Goal: Task Accomplishment & Management: Use online tool/utility

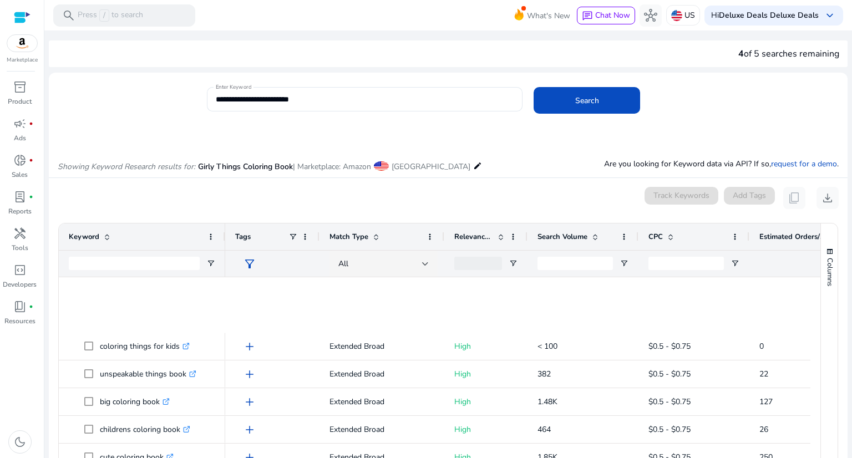
scroll to position [333, 0]
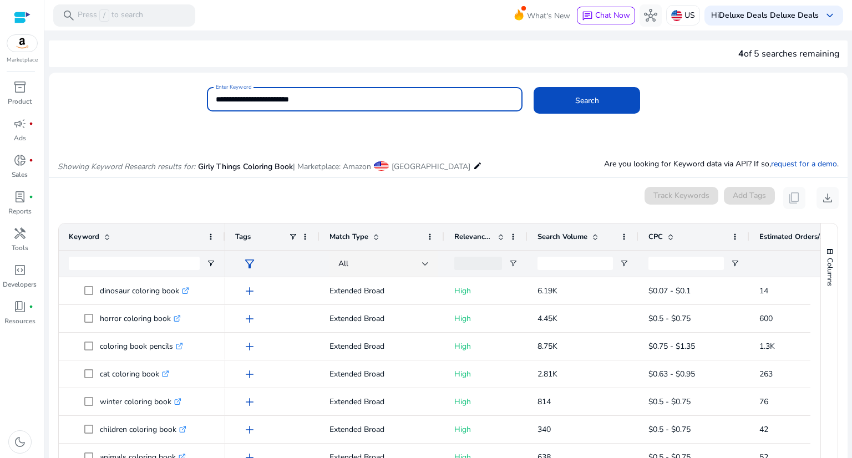
drag, startPoint x: 292, startPoint y: 100, endPoint x: 160, endPoint y: 108, distance: 132.2
click at [160, 108] on div "**********" at bounding box center [444, 105] width 790 height 36
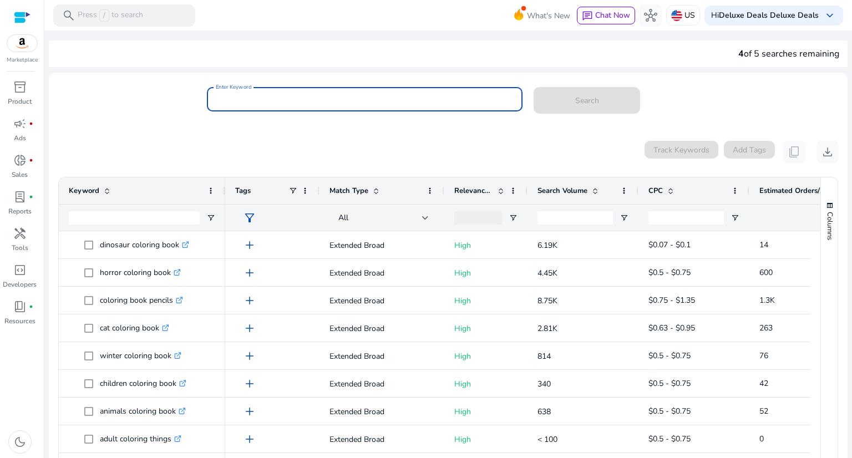
paste input "**********"
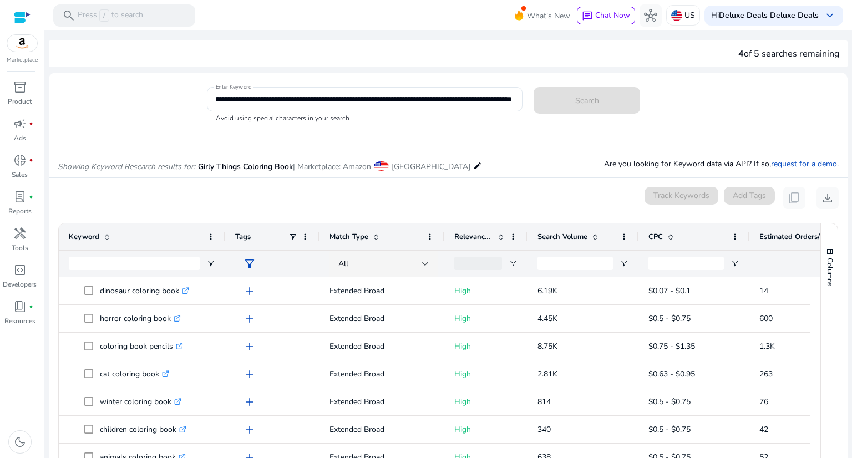
scroll to position [0, 0]
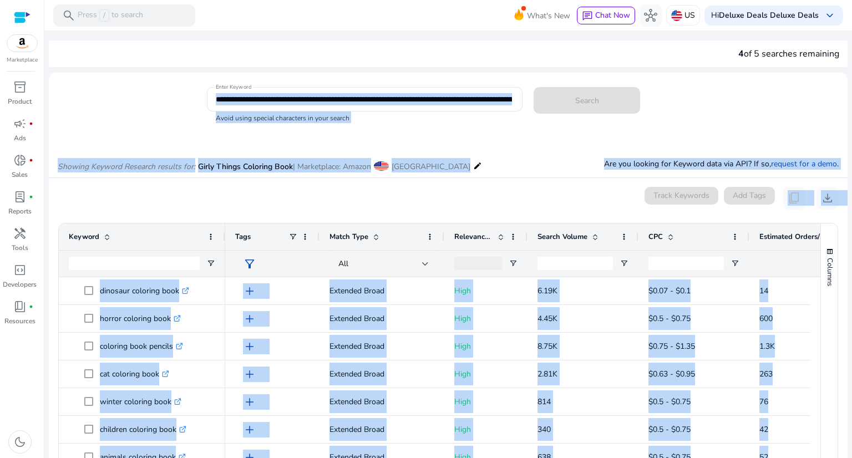
drag, startPoint x: 512, startPoint y: 99, endPoint x: 349, endPoint y: 115, distance: 163.9
click at [349, 115] on body "**********" at bounding box center [426, 229] width 852 height 458
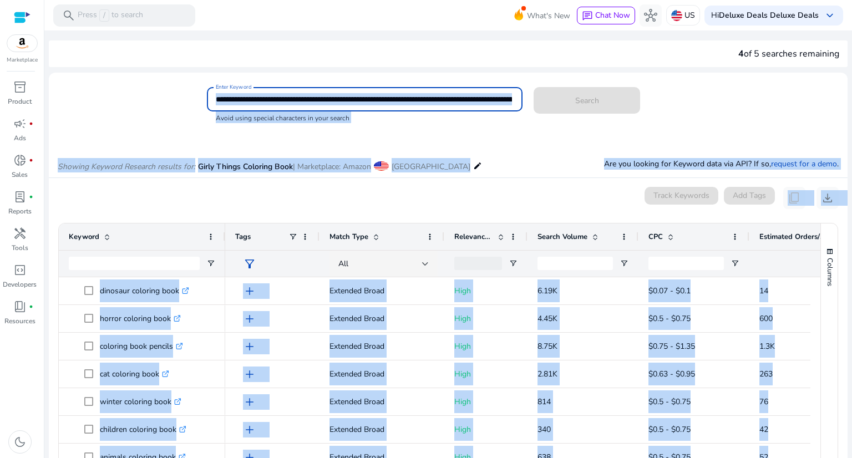
click at [389, 104] on input "**********" at bounding box center [364, 99] width 296 height 12
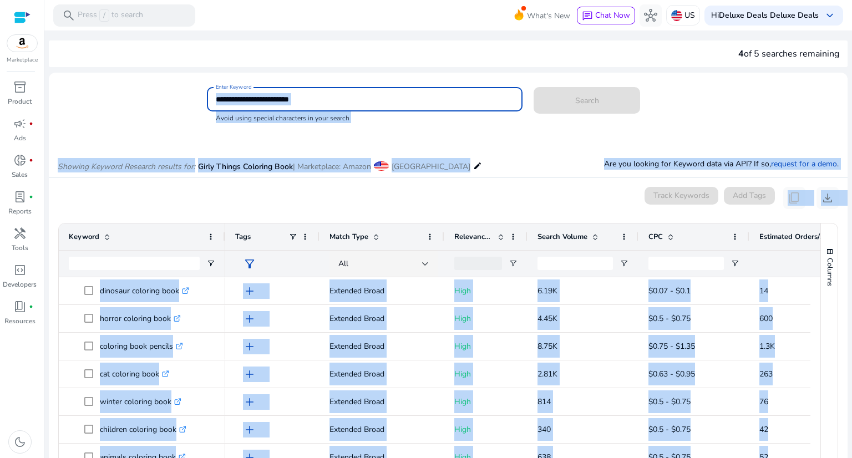
drag, startPoint x: 314, startPoint y: 97, endPoint x: 528, endPoint y: 104, distance: 214.2
click at [528, 104] on div "**********" at bounding box center [523, 105] width 632 height 36
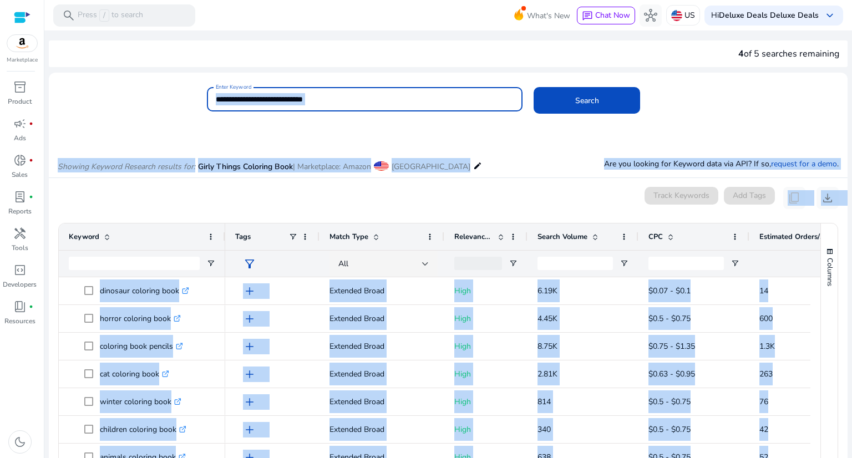
type input "**********"
click at [533, 87] on button "Search" at bounding box center [586, 100] width 106 height 27
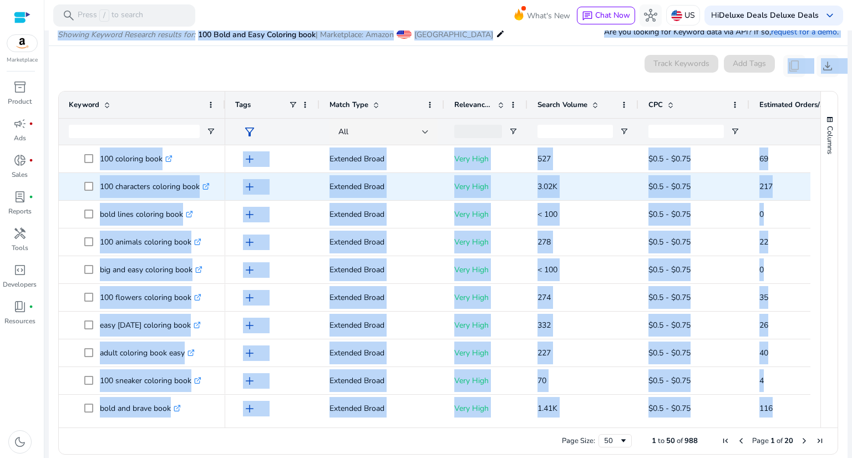
scroll to position [55, 0]
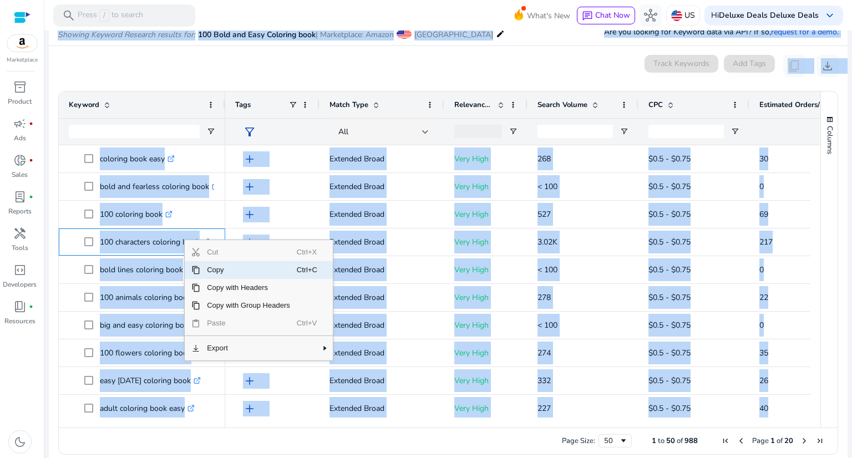
click at [226, 271] on span "Copy" at bounding box center [248, 270] width 96 height 18
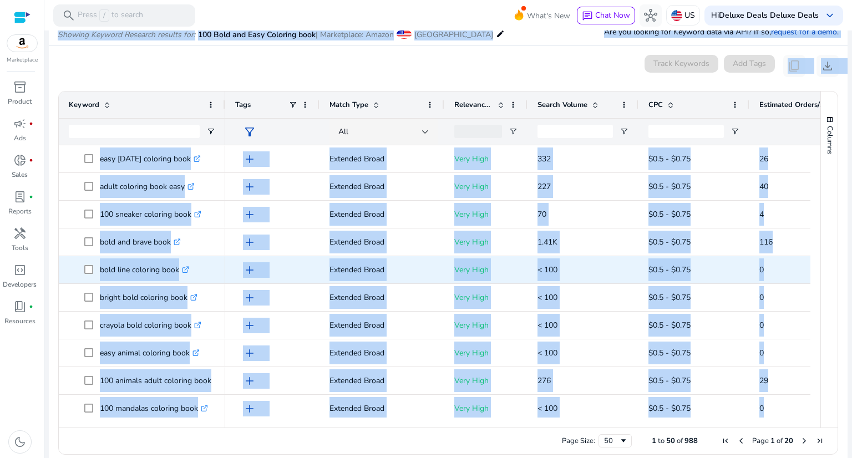
scroll to position [237, 0]
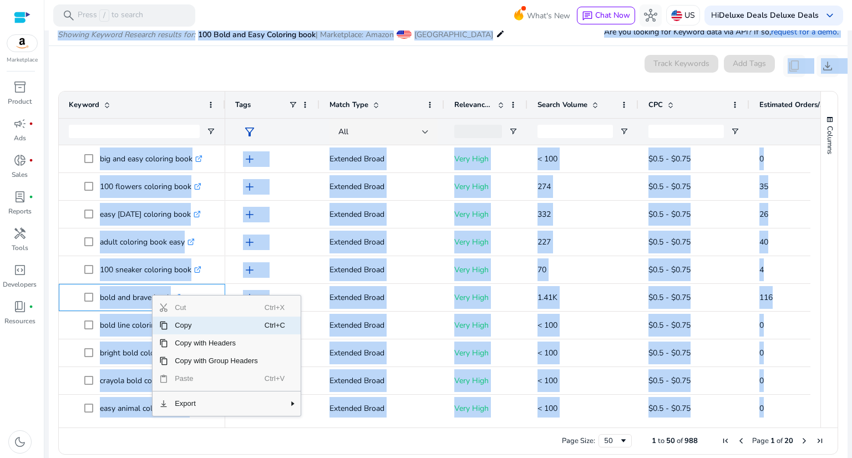
click at [188, 322] on span "Copy" at bounding box center [216, 326] width 96 height 18
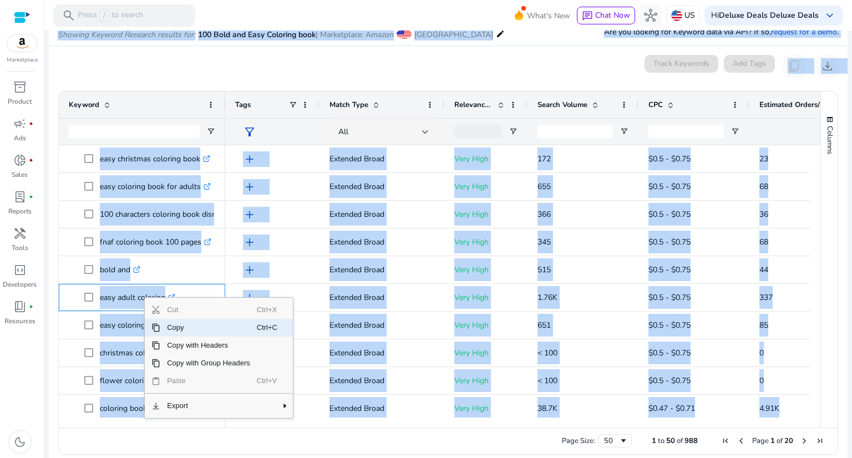
click at [204, 329] on span "Copy" at bounding box center [208, 328] width 96 height 18
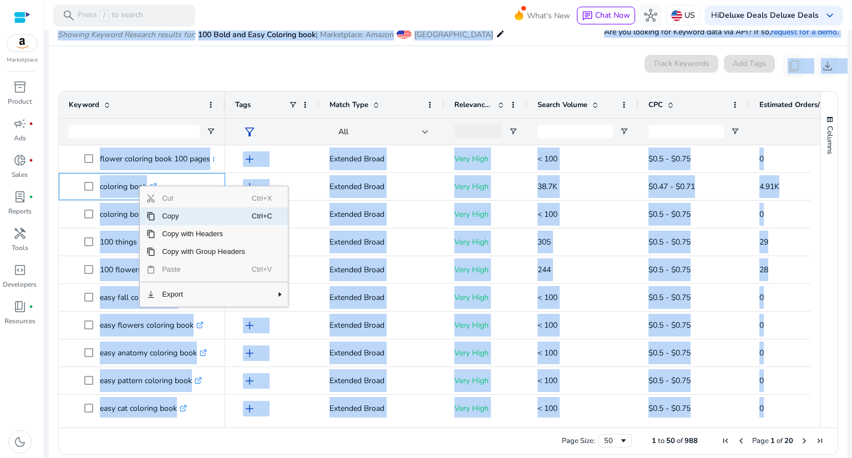
click at [160, 215] on span "Copy" at bounding box center [203, 216] width 96 height 18
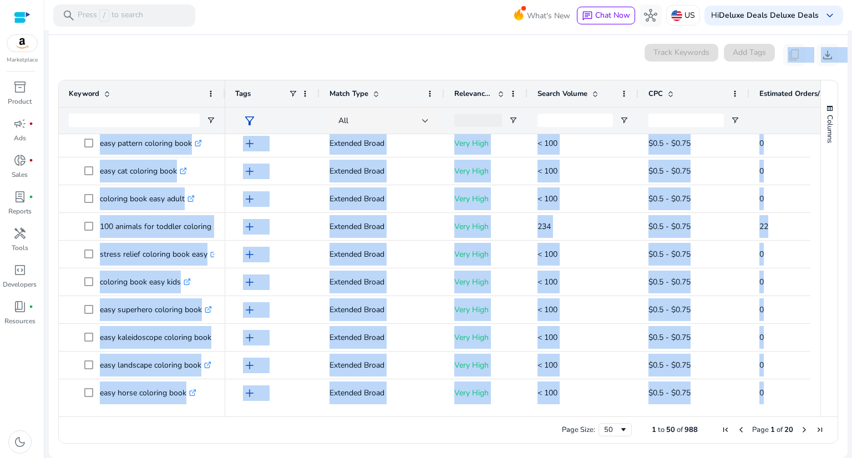
click at [800, 426] on span "Next Page" at bounding box center [804, 429] width 9 height 9
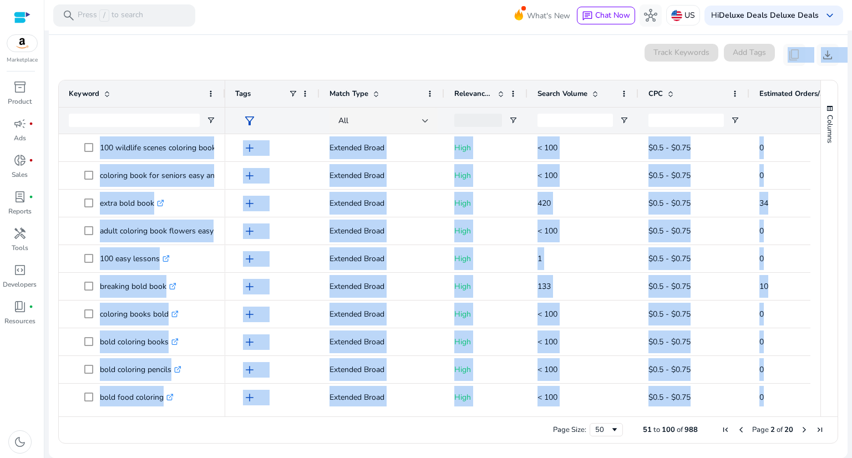
click at [800, 426] on span "Next Page" at bounding box center [804, 429] width 9 height 9
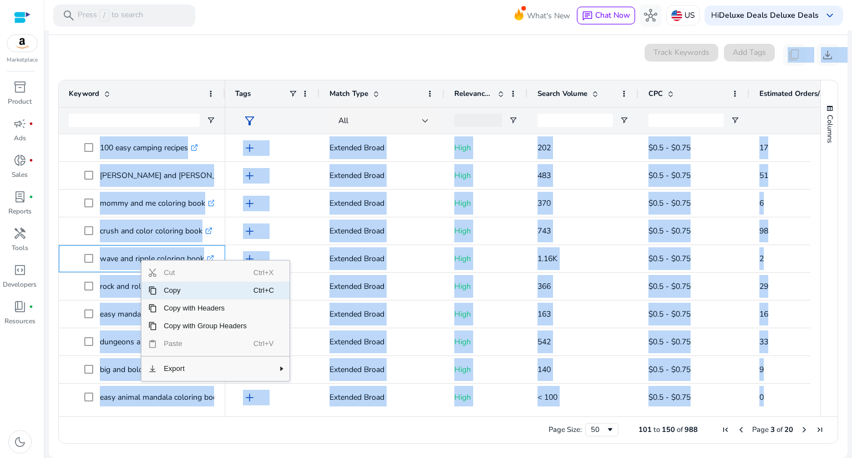
click at [205, 293] on span "Copy" at bounding box center [205, 291] width 96 height 18
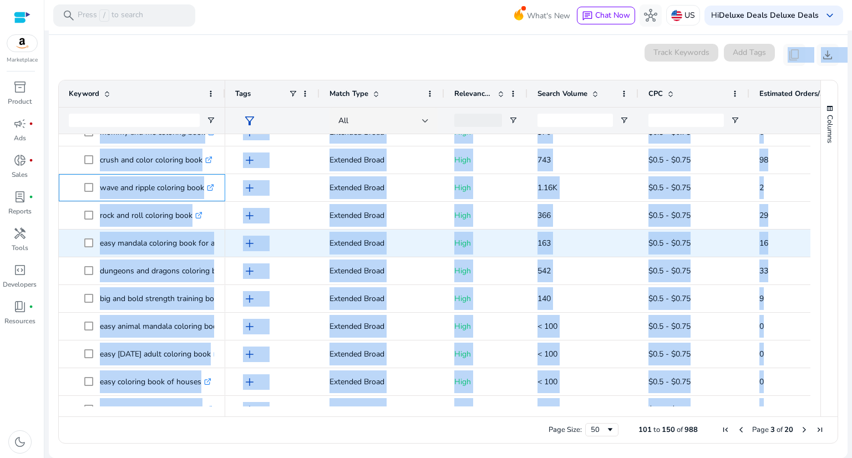
scroll to position [221, 0]
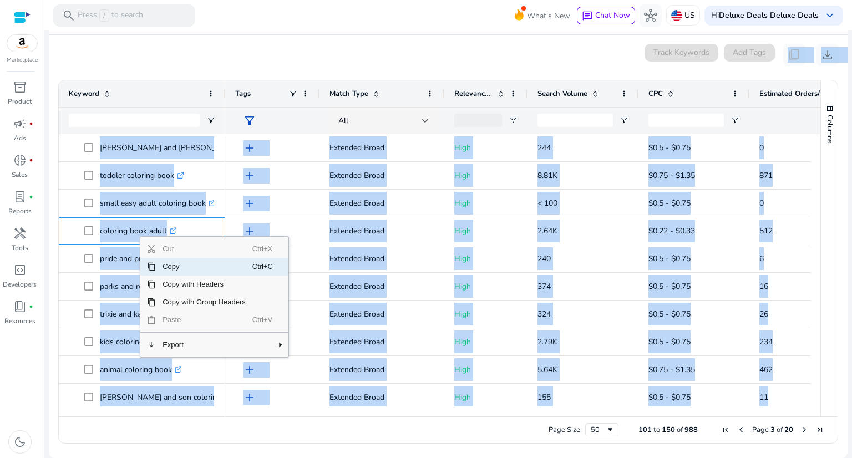
click at [174, 269] on span "Copy" at bounding box center [204, 267] width 96 height 18
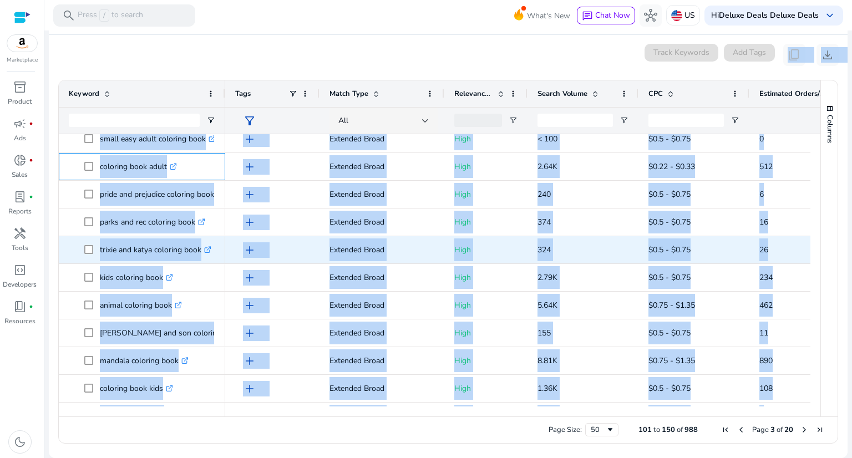
scroll to position [665, 0]
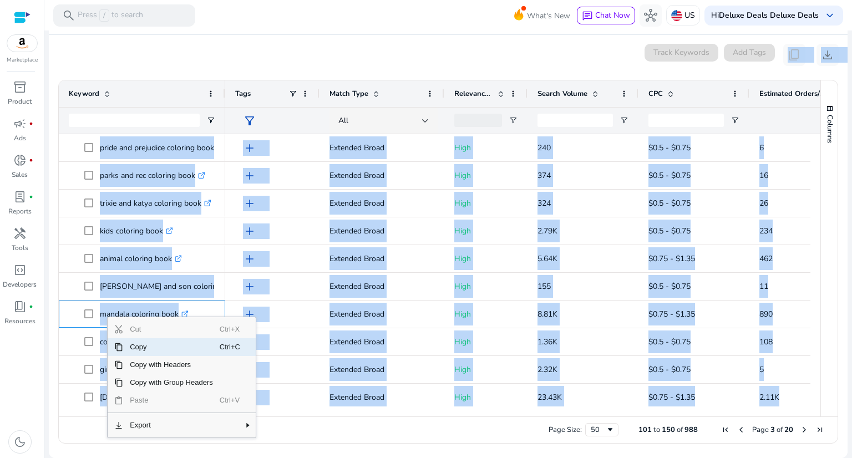
click at [144, 344] on span "Copy" at bounding box center [171, 347] width 96 height 18
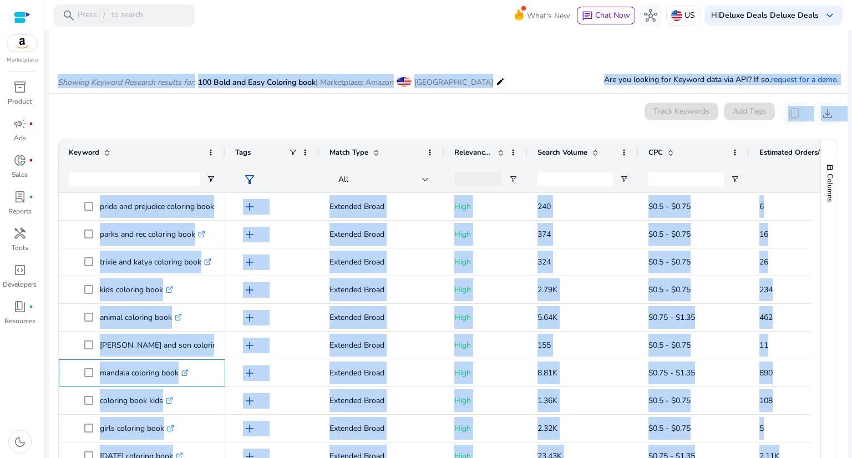
scroll to position [0, 0]
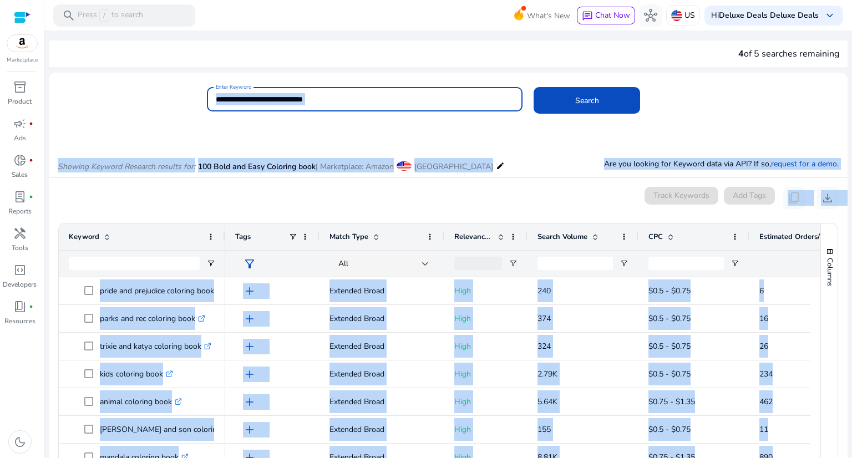
drag, startPoint x: 324, startPoint y: 98, endPoint x: 203, endPoint y: 94, distance: 120.9
click at [203, 94] on div "**********" at bounding box center [444, 105] width 790 height 36
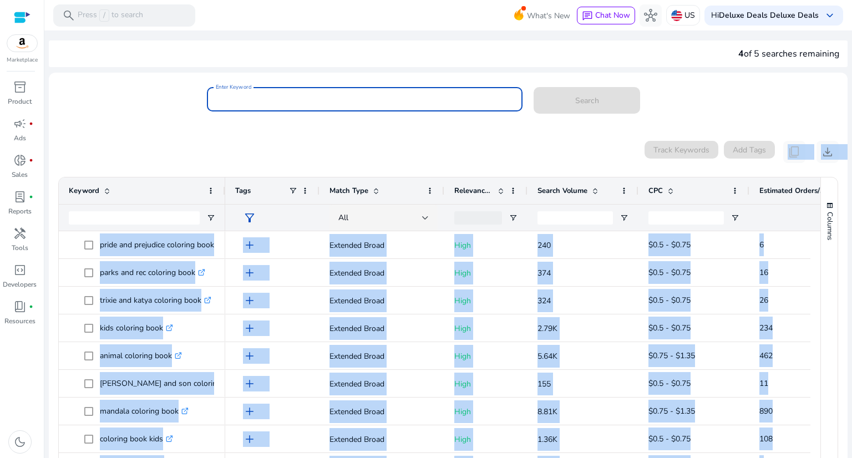
paste input "**********"
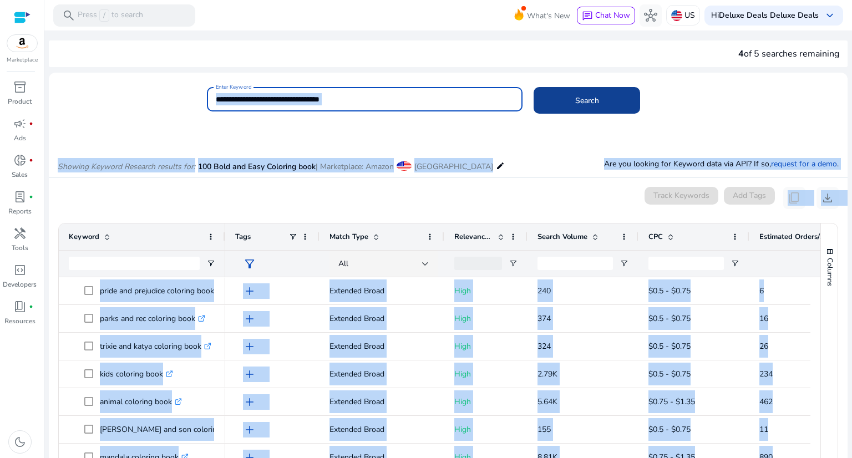
type input "**********"
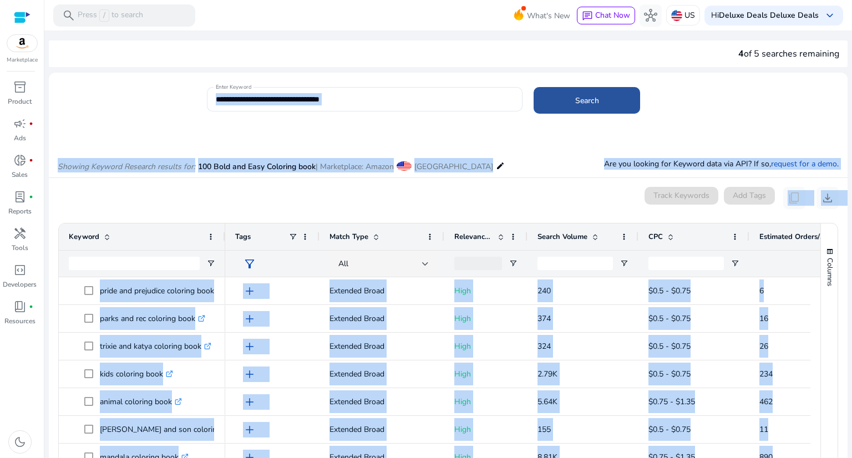
click at [558, 100] on span at bounding box center [586, 100] width 106 height 27
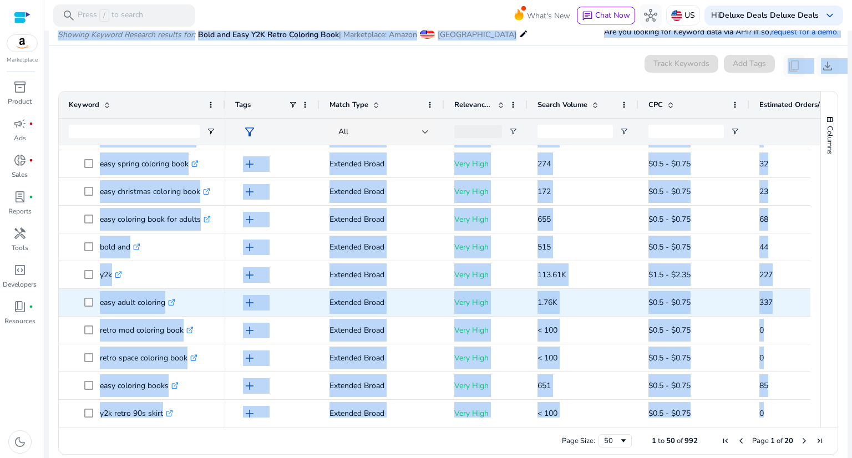
scroll to position [499, 0]
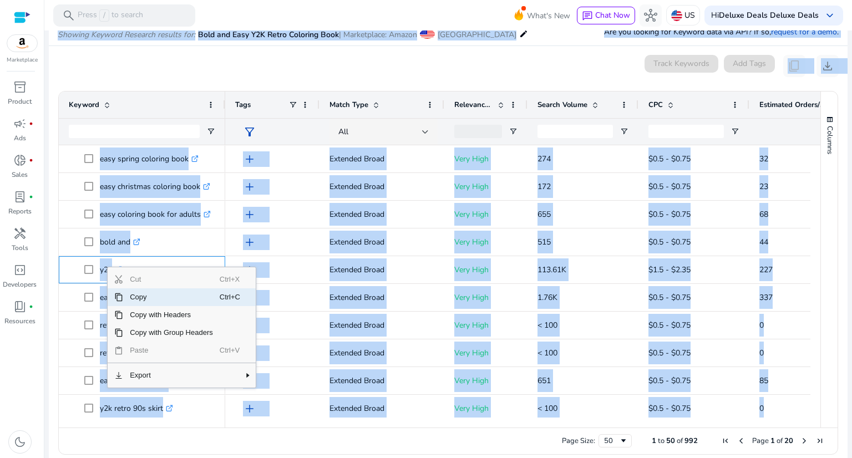
click at [128, 294] on span "Copy" at bounding box center [171, 297] width 96 height 18
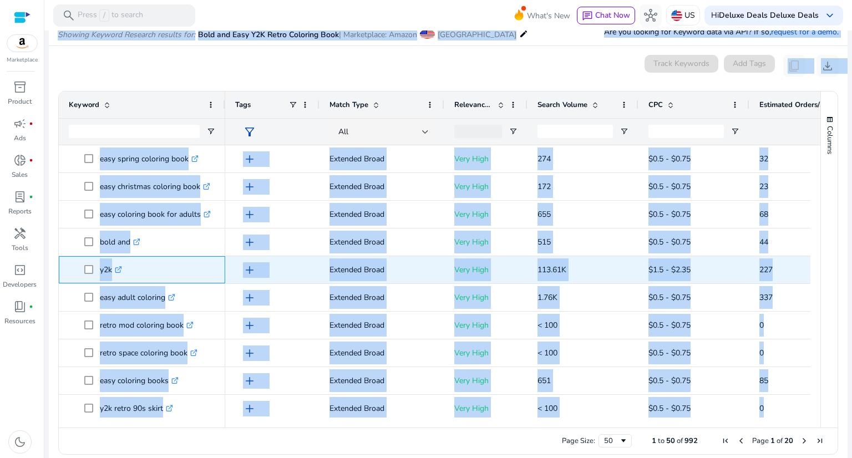
click at [120, 269] on icon ".st0{fill:#2c8af8}" at bounding box center [118, 269] width 7 height 7
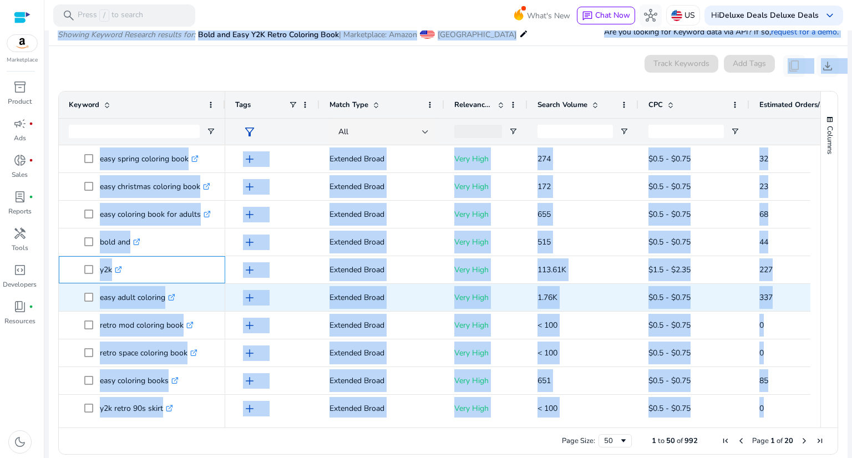
scroll to position [665, 0]
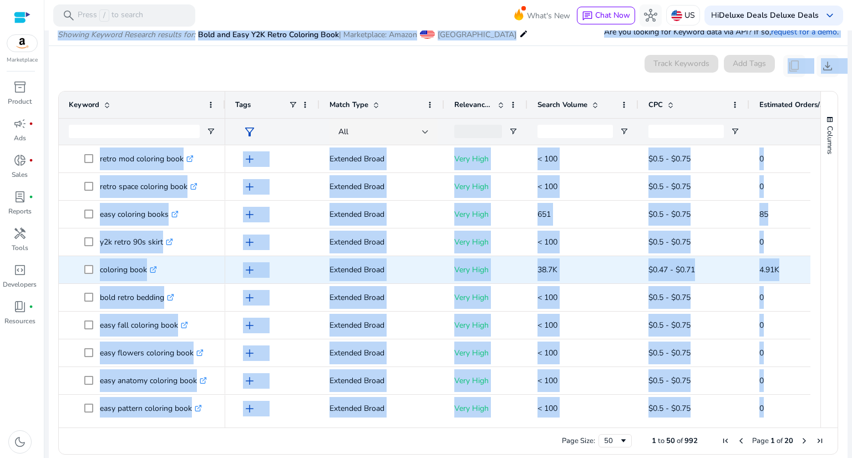
click at [152, 267] on icon at bounding box center [153, 270] width 6 height 6
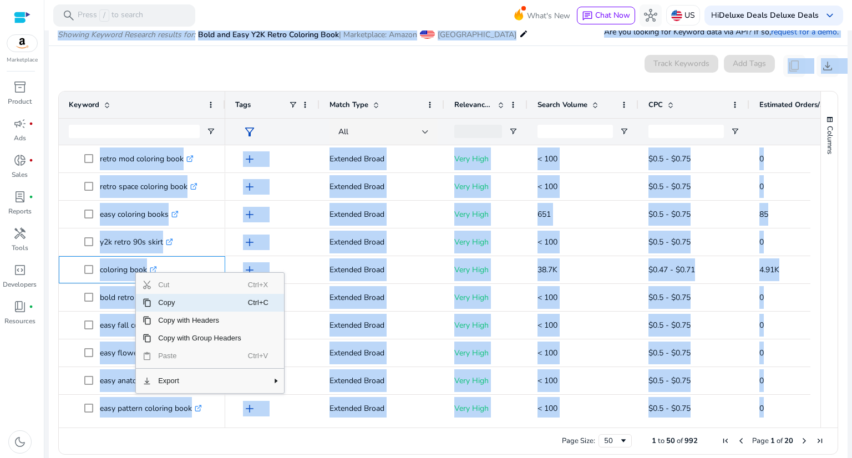
click at [160, 302] on span "Copy" at bounding box center [199, 303] width 96 height 18
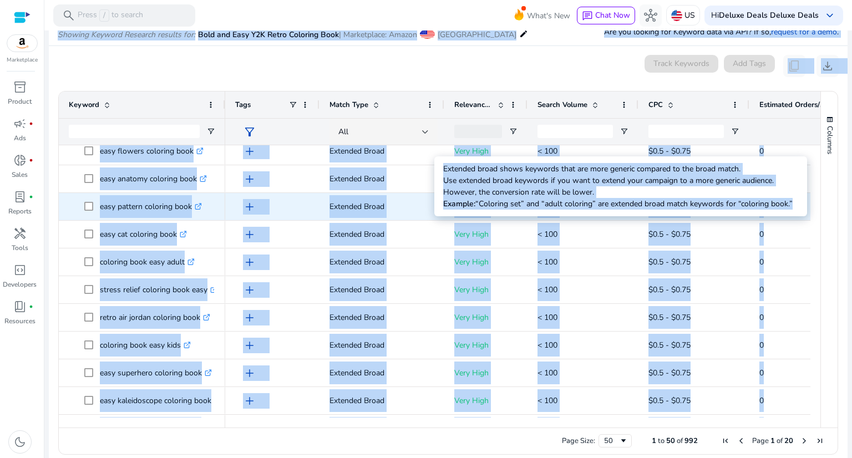
scroll to position [887, 0]
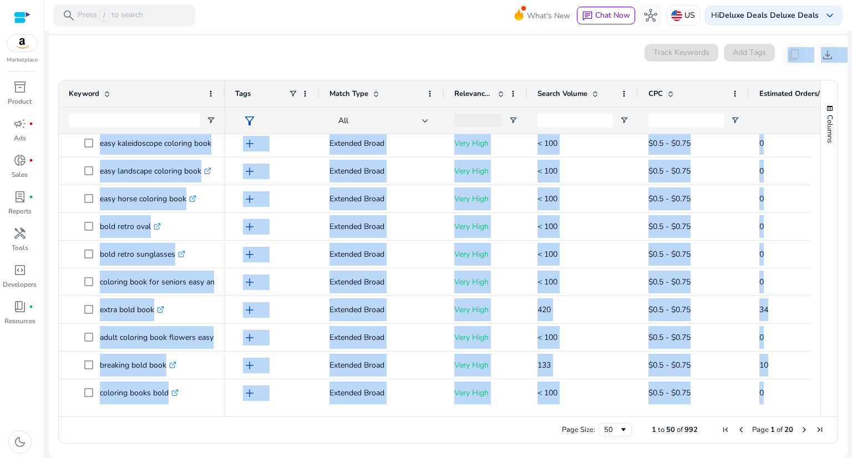
click at [803, 431] on span "Next Page" at bounding box center [804, 429] width 9 height 9
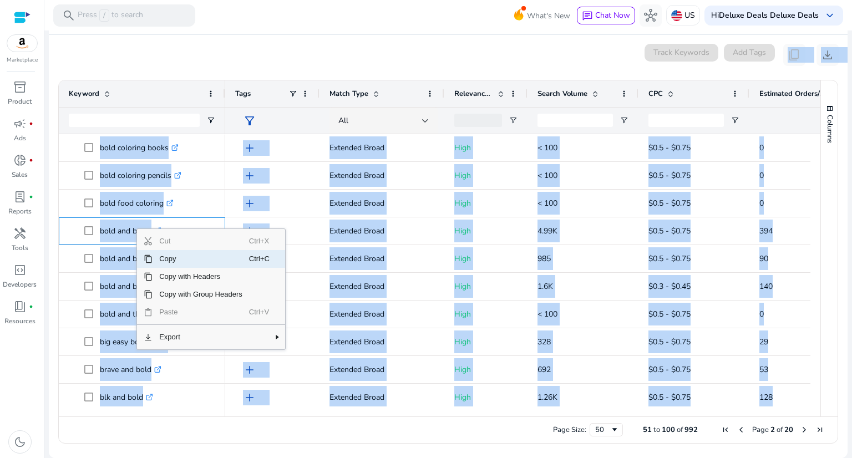
click at [175, 257] on span "Copy" at bounding box center [200, 259] width 96 height 18
click at [166, 261] on span "Copy" at bounding box center [202, 261] width 96 height 18
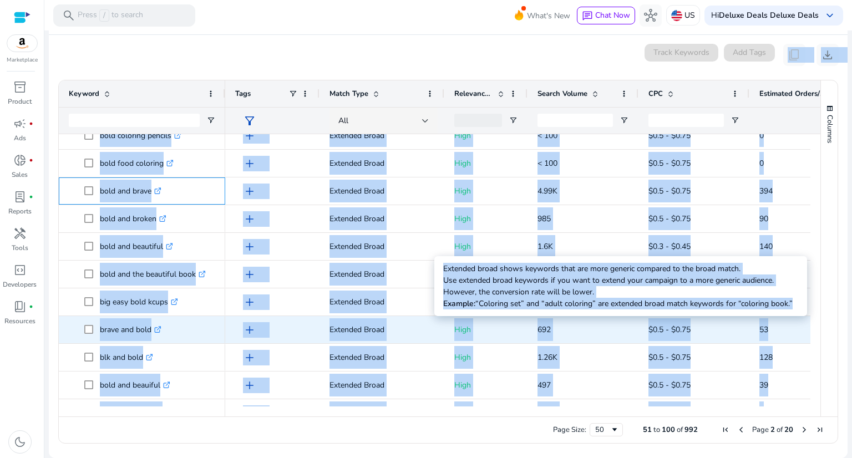
scroll to position [55, 0]
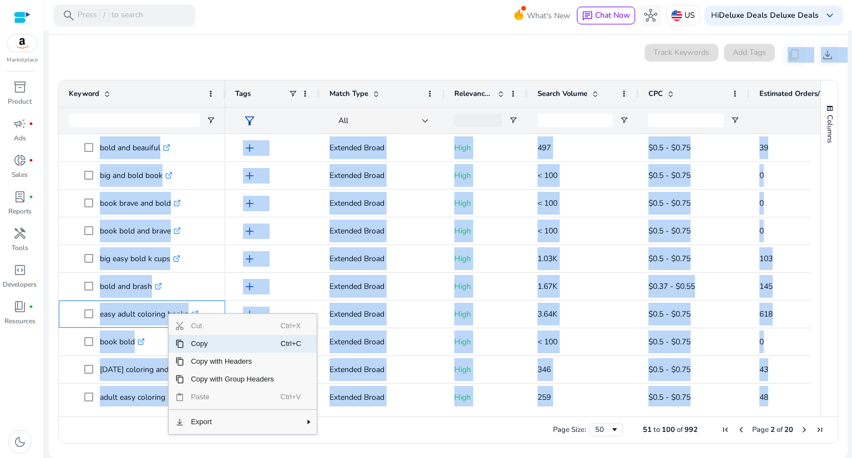
click at [192, 341] on span "Copy" at bounding box center [232, 344] width 96 height 18
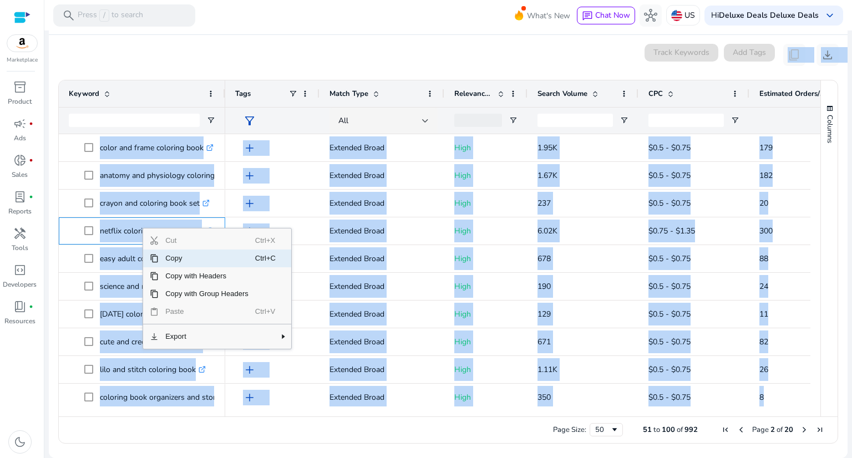
click at [194, 265] on span "Copy" at bounding box center [207, 259] width 96 height 18
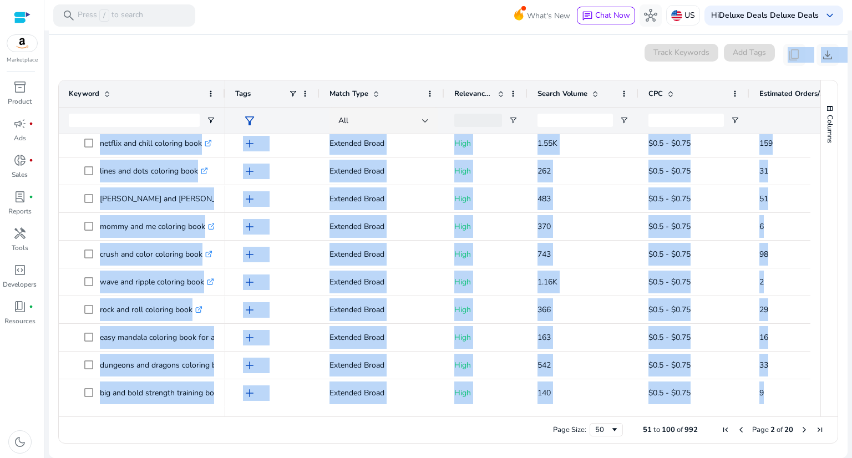
click at [800, 432] on span "Next Page" at bounding box center [804, 429] width 9 height 9
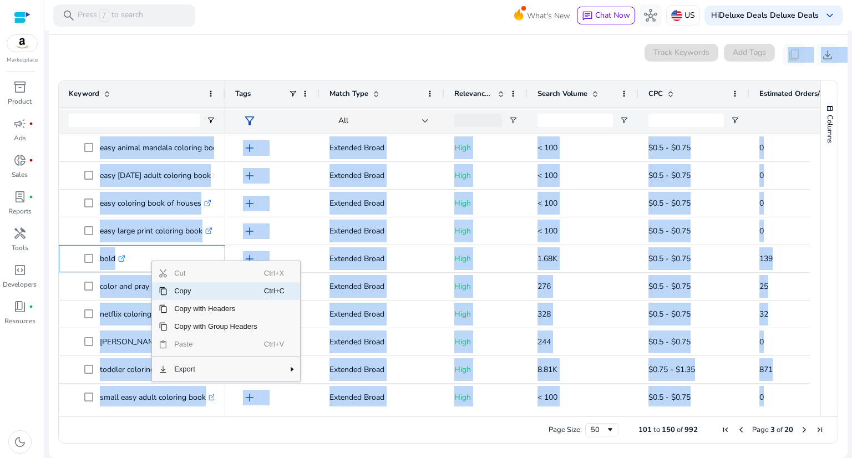
click at [180, 297] on span "Copy" at bounding box center [215, 291] width 96 height 18
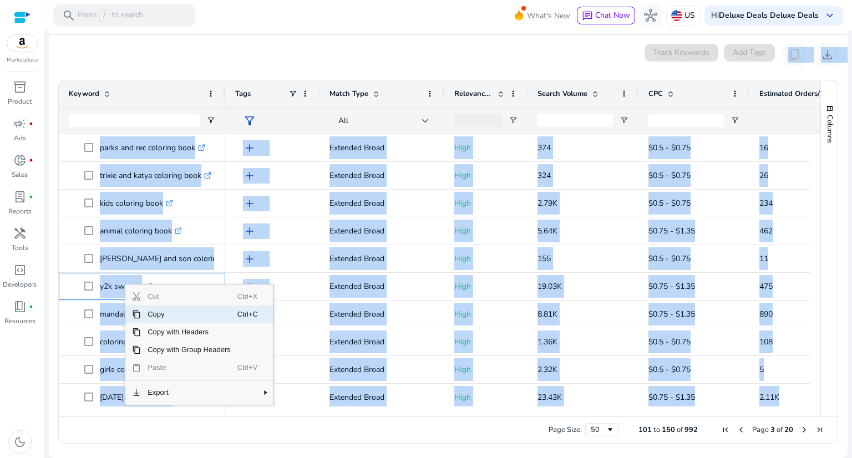
click at [158, 316] on span "Copy" at bounding box center [189, 315] width 96 height 18
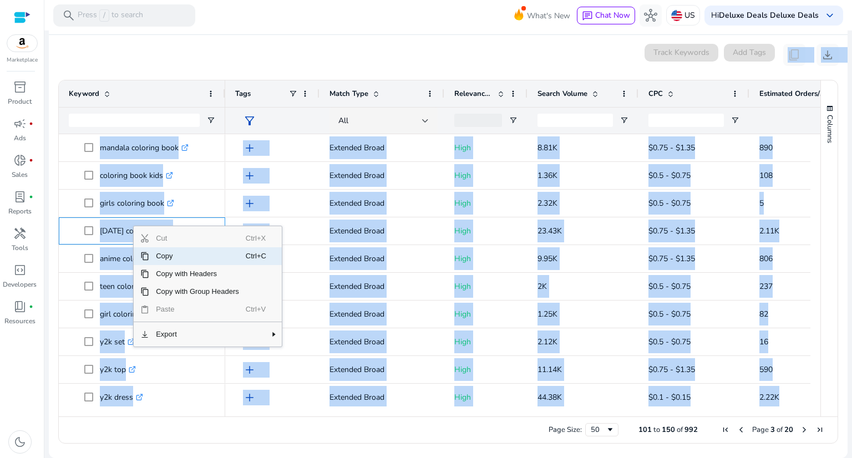
click at [177, 260] on span "Copy" at bounding box center [197, 256] width 96 height 18
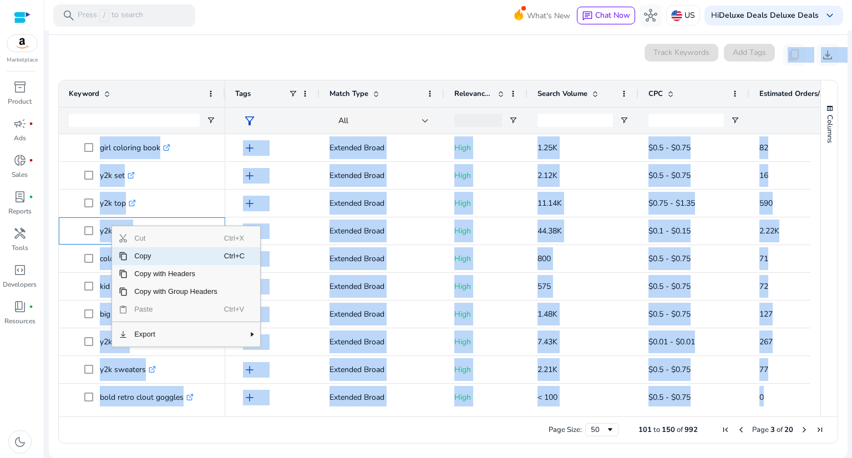
drag, startPoint x: 135, startPoint y: 256, endPoint x: 199, endPoint y: 131, distance: 139.9
click at [136, 254] on span "Copy" at bounding box center [176, 256] width 96 height 18
